Goal: Information Seeking & Learning: Learn about a topic

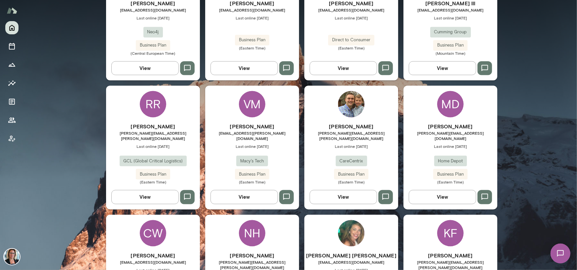
scroll to position [892, 0]
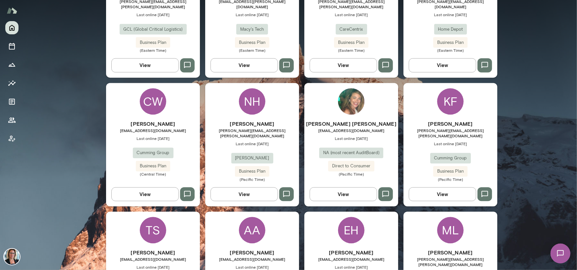
click at [148, 88] on div "CW" at bounding box center [153, 101] width 26 height 26
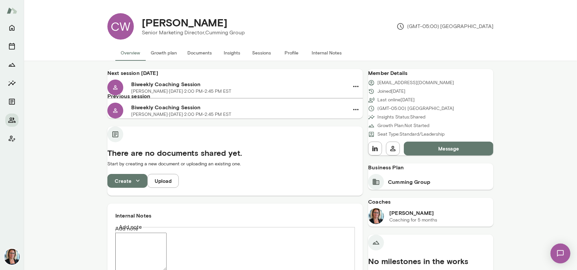
click at [232, 55] on button "Insights" at bounding box center [232, 53] width 30 height 16
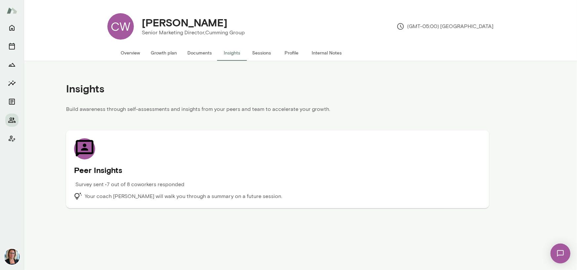
click at [85, 149] on icon at bounding box center [85, 148] width 18 height 17
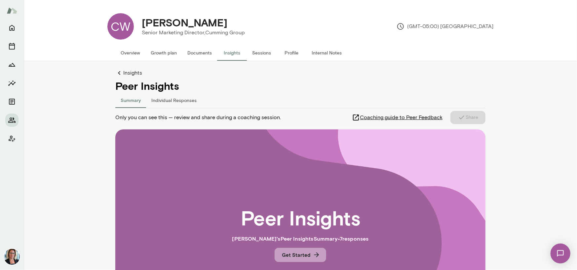
click at [295, 254] on button "Get Started" at bounding box center [301, 255] width 52 height 14
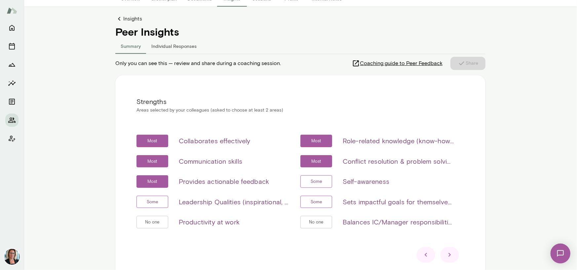
scroll to position [66, 0]
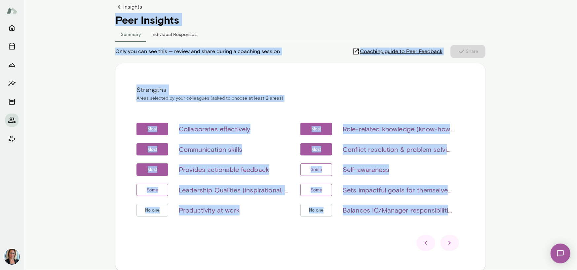
drag, startPoint x: 112, startPoint y: 20, endPoint x: 482, endPoint y: 223, distance: 422.5
click at [482, 223] on main "CW [PERSON_NAME] Senior Marketing Director, Cumming Group (GMT-05:00) [GEOGRAPH…" at bounding box center [300, 135] width 553 height 270
copy div "Peer Insights Summary Individual Responses Only you can see this — review and s…"
click at [79, 107] on main "CW [PERSON_NAME] Senior Marketing Director, Cumming Group (GMT-05:00) [GEOGRAPH…" at bounding box center [300, 135] width 553 height 270
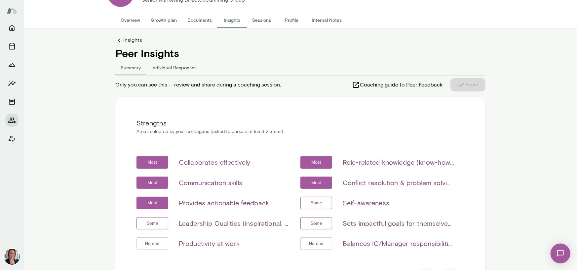
scroll to position [0, 0]
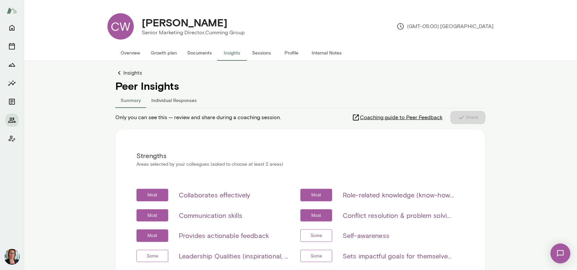
click at [74, 149] on main "CW [PERSON_NAME] Senior Marketing Director, Cumming Group (GMT-05:00) [GEOGRAPH…" at bounding box center [300, 135] width 553 height 270
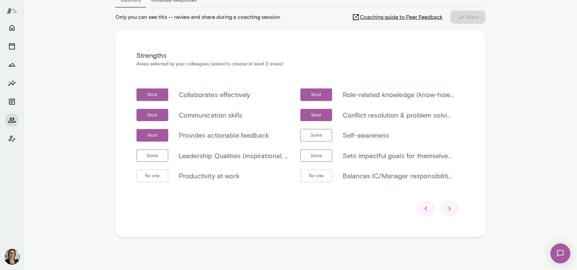
scroll to position [102, 0]
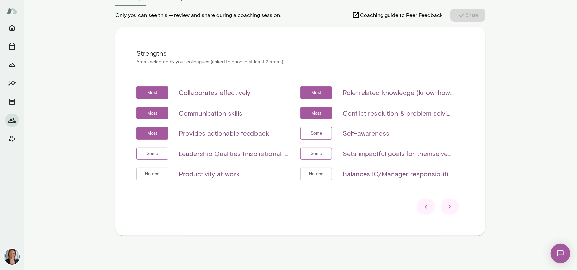
click at [446, 206] on icon at bounding box center [450, 207] width 8 height 8
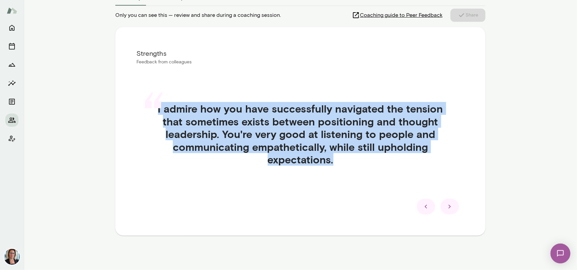
drag, startPoint x: 334, startPoint y: 161, endPoint x: 154, endPoint y: 109, distance: 187.1
click at [154, 109] on div "“ I admire how you have successfully navigated the tension that sometimes exist…" at bounding box center [300, 142] width 328 height 111
copy div "“ I admire how you have successfully navigated the tension that sometimes exist…"
click at [466, 185] on div "Strengths Feedback from colleagues “ I admire how you have successfully navigat…" at bounding box center [300, 131] width 370 height 209
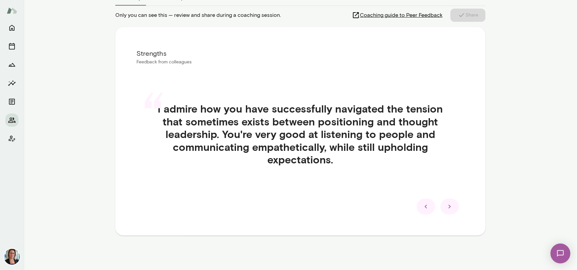
click at [447, 210] on icon at bounding box center [450, 207] width 8 height 8
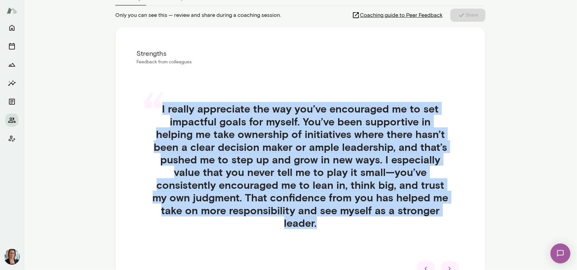
drag, startPoint x: 324, startPoint y: 224, endPoint x: 158, endPoint y: 112, distance: 199.4
click at [158, 112] on div "“ I really appreciate the way you’ve encouraged me to set impactful goals for m…" at bounding box center [300, 174] width 328 height 174
copy div "“ I really appreciate the way you’ve encouraged me to set impactful goals for m…"
click at [523, 142] on main "CW [PERSON_NAME] Senior Marketing Director, Cumming Group (GMT-05:00) [GEOGRAPH…" at bounding box center [300, 135] width 553 height 270
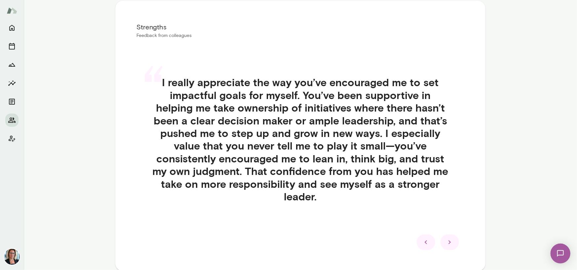
scroll to position [165, 0]
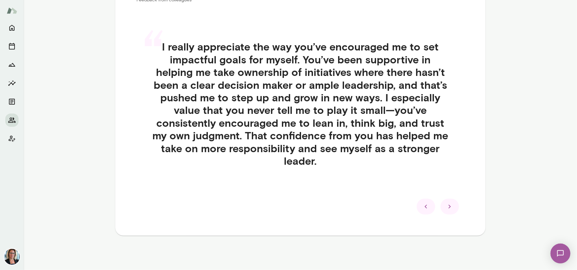
click at [446, 209] on icon at bounding box center [450, 207] width 8 height 8
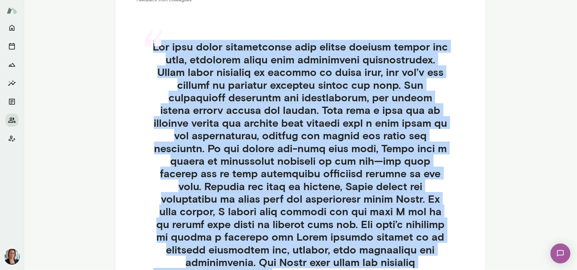
scroll to position [291, 0]
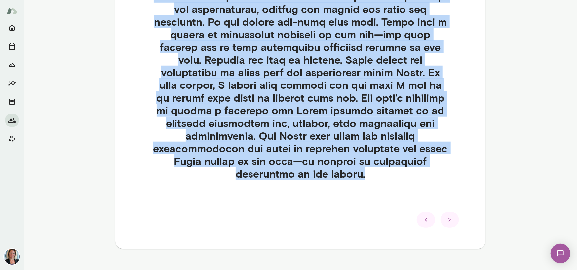
drag, startPoint x: 154, startPoint y: 48, endPoint x: 398, endPoint y: 177, distance: 276.0
click at [398, 177] on div "“" at bounding box center [300, 55] width 328 height 314
copy div "“ Lor ipsu dolor sitametconse adip elitse doeiusm tempor inc utla, etdolorem al…"
drag, startPoint x: 464, startPoint y: 153, endPoint x: 458, endPoint y: 173, distance: 20.7
click at [464, 153] on div "Strengths Feedback from colleagues “" at bounding box center [300, 43] width 370 height 410
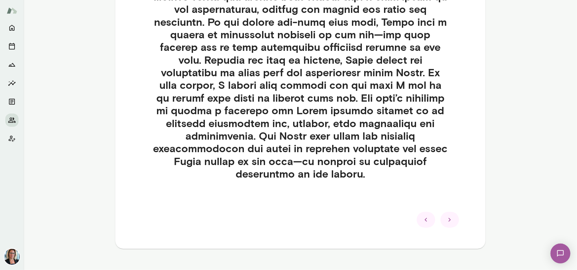
click at [448, 218] on icon at bounding box center [449, 220] width 2 height 4
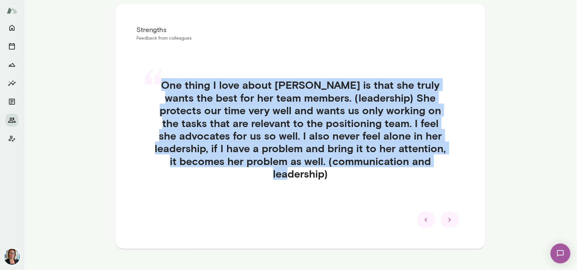
drag, startPoint x: 162, startPoint y: 84, endPoint x: 433, endPoint y: 163, distance: 282.1
click at [433, 163] on div "“ One thing I love about [PERSON_NAME] is that she truly wants the best for her…" at bounding box center [300, 137] width 328 height 149
copy div "“ One thing I love about [PERSON_NAME] is that she truly wants the best for her…"
drag, startPoint x: 316, startPoint y: 176, endPoint x: 386, endPoint y: 194, distance: 72.4
click at [316, 176] on div "“ One thing I love about [PERSON_NAME] is that she truly wants the best for her…" at bounding box center [300, 137] width 328 height 149
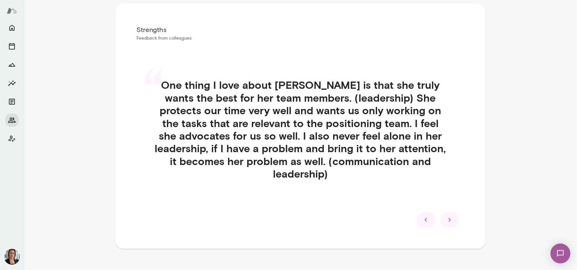
click at [450, 216] on icon at bounding box center [450, 220] width 8 height 8
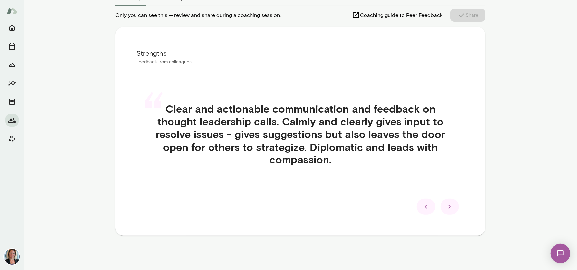
scroll to position [102, 0]
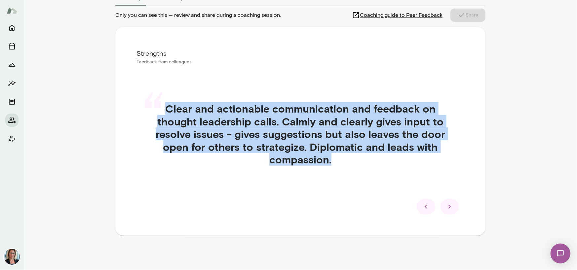
drag, startPoint x: 164, startPoint y: 107, endPoint x: 380, endPoint y: 170, distance: 224.6
click at [380, 170] on div "“ Clear and actionable communication and feedback on thought leadership calls. …" at bounding box center [300, 142] width 328 height 111
copy h4 "Clear and actionable communication and feedback on thought leadership calls. Ca…"
click at [449, 209] on icon at bounding box center [450, 207] width 8 height 8
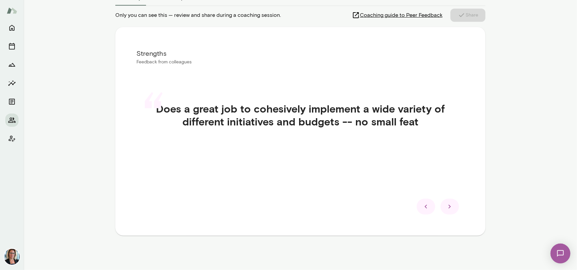
click at [337, 169] on div "Strengths Feedback from colleagues “ Does a great job to cohesively implement a…" at bounding box center [300, 131] width 370 height 209
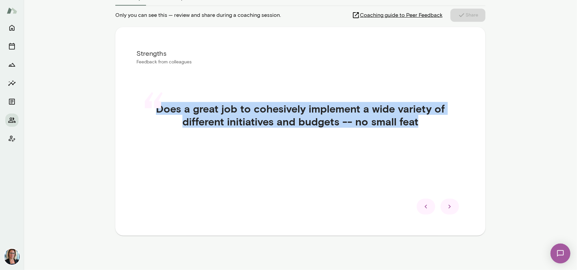
drag, startPoint x: 152, startPoint y: 107, endPoint x: 434, endPoint y: 131, distance: 282.2
click at [434, 131] on div "“ Does a great job to cohesively implement a wide variety of different initiati…" at bounding box center [300, 123] width 328 height 73
copy div "“ Does a great job to cohesively implement a wide variety of different initiati…"
drag, startPoint x: 446, startPoint y: 203, endPoint x: 408, endPoint y: 188, distance: 40.6
click at [446, 203] on icon at bounding box center [450, 207] width 8 height 8
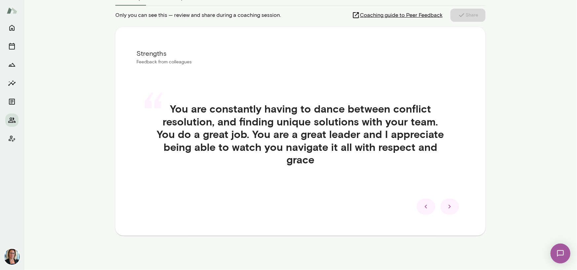
click at [355, 167] on div "“ You are constantly having to dance between conflict resolution, and finding u…" at bounding box center [300, 142] width 328 height 111
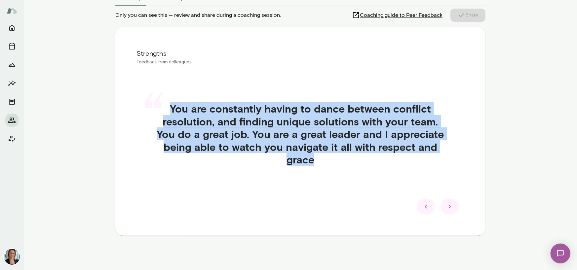
drag, startPoint x: 167, startPoint y: 106, endPoint x: 329, endPoint y: 159, distance: 170.9
click at [329, 159] on h4 "You are constantly having to dance between conflict resolution, and finding uni…" at bounding box center [300, 133] width 296 height 63
copy h4 "You are constantly having to dance between conflict resolution, and finding uni…"
drag, startPoint x: 248, startPoint y: 189, endPoint x: 327, endPoint y: 188, distance: 78.7
click at [248, 189] on div "“ You are constantly having to dance between conflict resolution, and finding u…" at bounding box center [300, 142] width 328 height 111
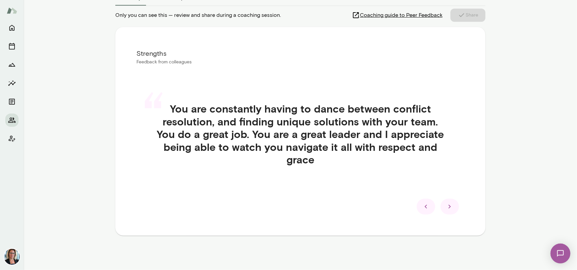
click at [452, 205] on div at bounding box center [449, 207] width 19 height 16
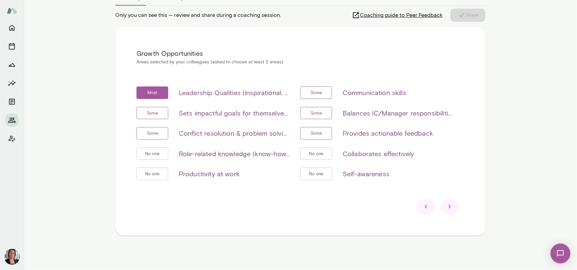
click at [182, 68] on div "Growth Opportunities Areas selected by your colleagues (asked to choose at leas…" at bounding box center [300, 131] width 370 height 209
click at [115, 56] on div "Growth Opportunities Areas selected by your colleagues (asked to choose at leas…" at bounding box center [300, 131] width 370 height 209
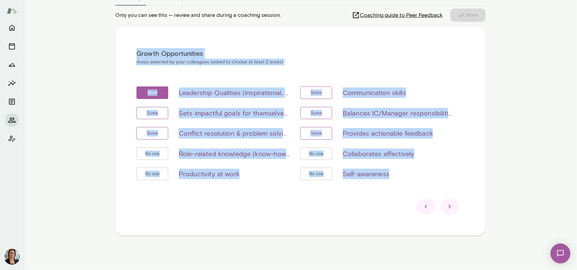
drag, startPoint x: 132, startPoint y: 52, endPoint x: 406, endPoint y: 185, distance: 305.0
click at [406, 185] on div "Growth Opportunities Areas selected by your colleagues (asked to choose at leas…" at bounding box center [300, 131] width 370 height 209
copy div "Growth Opportunities Areas selected by your colleagues (asked to choose at leas…"
click at [476, 135] on div "Growth Opportunities Areas selected by your colleagues (asked to choose at leas…" at bounding box center [300, 131] width 370 height 209
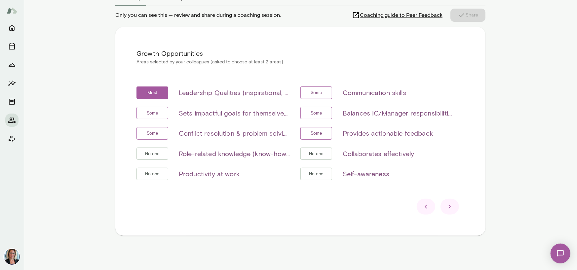
click at [446, 204] on icon at bounding box center [450, 207] width 8 height 8
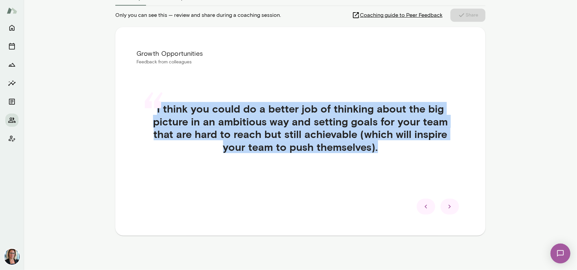
drag, startPoint x: 379, startPoint y: 149, endPoint x: 158, endPoint y: 106, distance: 225.5
click at [158, 106] on div "“ I think you could do a better job of thinking about the big picture in an amb…" at bounding box center [300, 136] width 328 height 98
copy div "“ I think you could do a better job of thinking about the big picture in an amb…"
click at [451, 210] on icon at bounding box center [450, 207] width 8 height 8
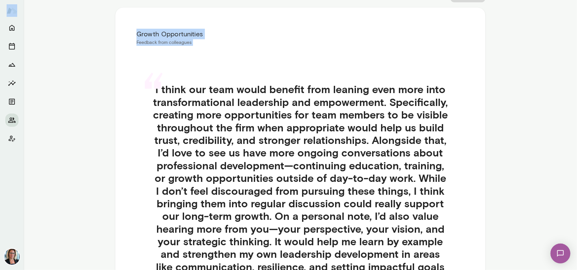
scroll to position [228, 0]
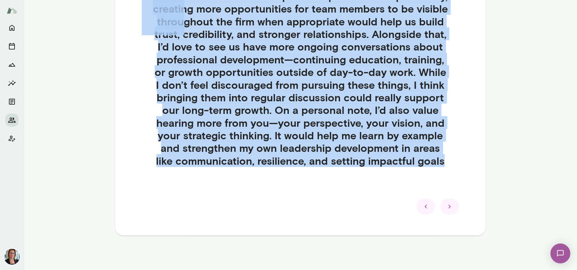
drag, startPoint x: 147, startPoint y: 111, endPoint x: 449, endPoint y: 174, distance: 308.7
click at [449, 174] on div "“ I think our team would benefit from leaning even more into transformational l…" at bounding box center [300, 80] width 328 height 238
click at [450, 207] on icon at bounding box center [450, 207] width 8 height 8
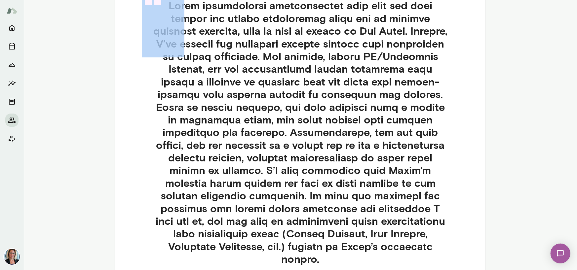
scroll to position [195, 0]
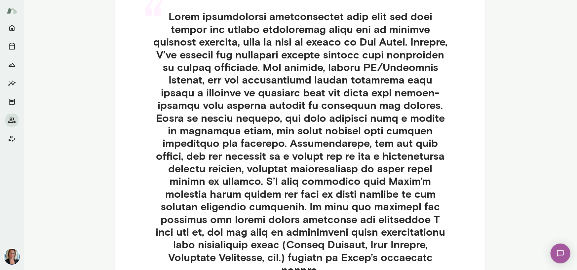
click at [190, 53] on h4 at bounding box center [300, 143] width 296 height 266
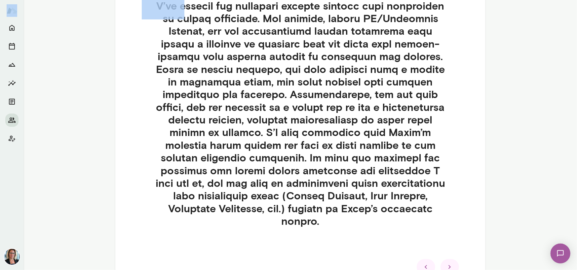
scroll to position [304, 0]
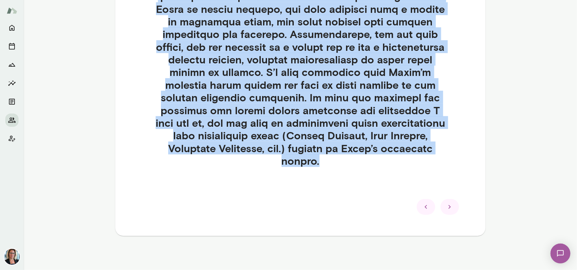
drag, startPoint x: 168, startPoint y: 16, endPoint x: 361, endPoint y: 166, distance: 244.3
click at [361, 166] on h4 at bounding box center [300, 34] width 296 height 266
click at [446, 206] on icon at bounding box center [450, 207] width 8 height 8
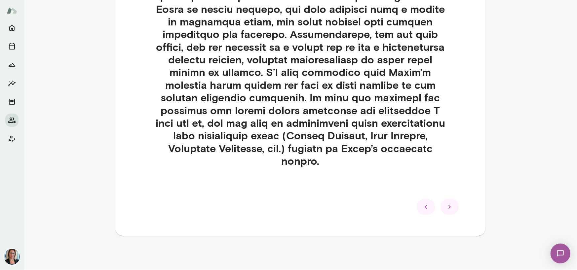
scroll to position [165, 0]
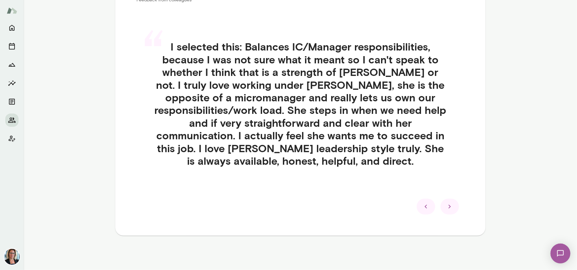
click at [211, 136] on h4 "I selected this: Balances IC/Manager responsibilities, because I was not sure w…" at bounding box center [300, 103] width 296 height 127
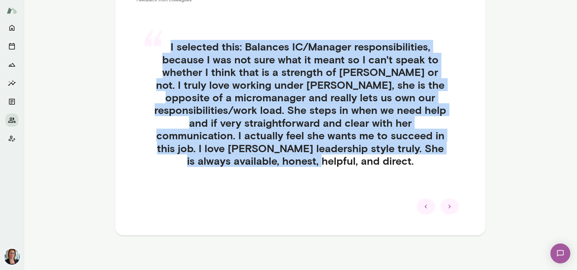
drag, startPoint x: 169, startPoint y: 44, endPoint x: 406, endPoint y: 158, distance: 263.2
click at [406, 158] on h4 "I selected this: Balances IC/Manager responsibilities, because I was not sure w…" at bounding box center [300, 103] width 296 height 127
drag, startPoint x: 229, startPoint y: 116, endPoint x: 286, endPoint y: 145, distance: 63.7
click at [229, 116] on h4 "I selected this: Balances IC/Manager responsibilities, because I was not sure w…" at bounding box center [300, 103] width 296 height 127
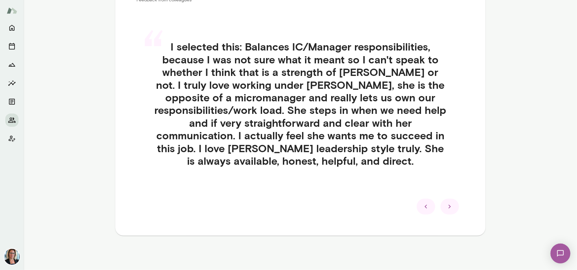
click at [446, 208] on icon at bounding box center [450, 207] width 8 height 8
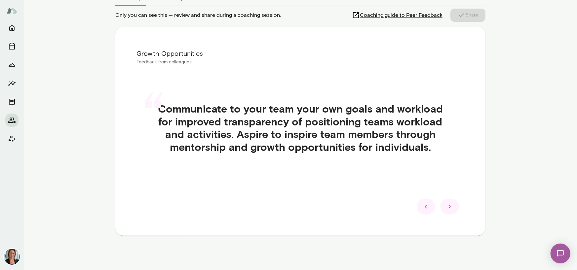
scroll to position [102, 0]
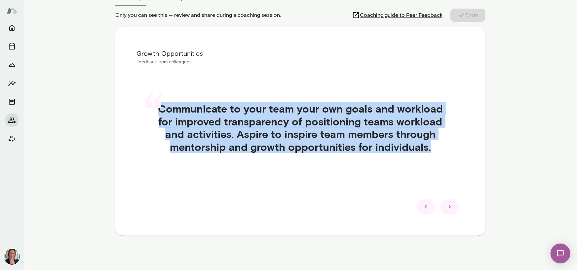
drag, startPoint x: 157, startPoint y: 107, endPoint x: 430, endPoint y: 151, distance: 275.8
click at [430, 151] on div "“ Communicate to your team your own goals and workload for improved transparenc…" at bounding box center [300, 136] width 328 height 98
click at [240, 152] on h4 "Communicate to your team your own goals and workload for improved transparency …" at bounding box center [300, 127] width 296 height 51
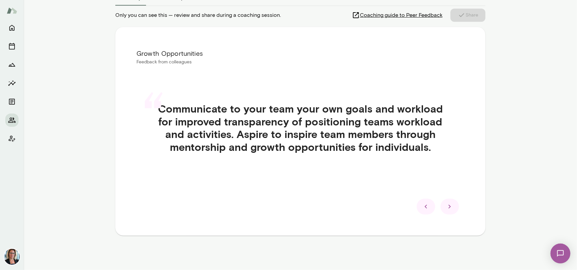
click at [450, 207] on icon at bounding box center [450, 207] width 8 height 8
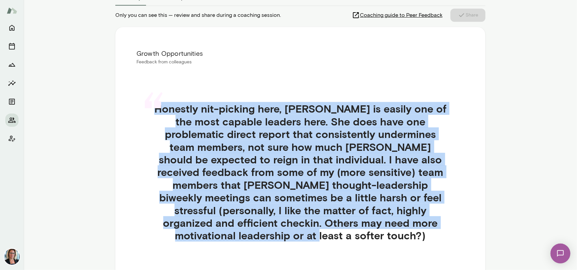
drag, startPoint x: 152, startPoint y: 109, endPoint x: 455, endPoint y: 221, distance: 323.4
click at [455, 221] on div "“ Honestly nit-picking here, [PERSON_NAME] is easily one of the most capable le…" at bounding box center [300, 180] width 328 height 187
drag, startPoint x: 251, startPoint y: 172, endPoint x: 279, endPoint y: 170, distance: 27.5
click at [251, 172] on h4 "Honestly nit-picking here, [PERSON_NAME] is easily one of the most capable lead…" at bounding box center [300, 171] width 296 height 139
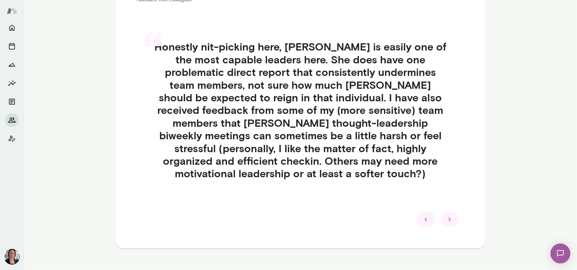
click at [446, 216] on icon at bounding box center [450, 220] width 8 height 8
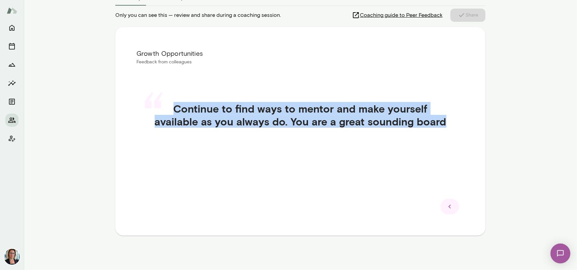
drag, startPoint x: 198, startPoint y: 109, endPoint x: 471, endPoint y: 117, distance: 273.1
click at [471, 117] on div "Growth Opportunities Feedback from colleagues “ Continue to find ways to mentor…" at bounding box center [300, 131] width 370 height 209
click at [215, 188] on div "Growth Opportunities Feedback from colleagues “ Continue to find ways to mentor…" at bounding box center [300, 131] width 370 height 209
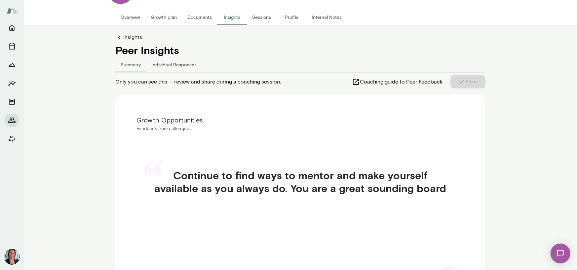
scroll to position [0, 0]
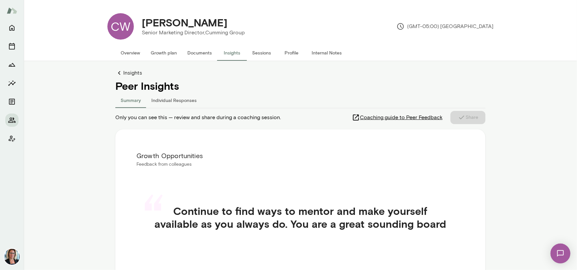
click at [12, 26] on icon "Home" at bounding box center [12, 28] width 8 height 8
